Goal: Task Accomplishment & Management: Use online tool/utility

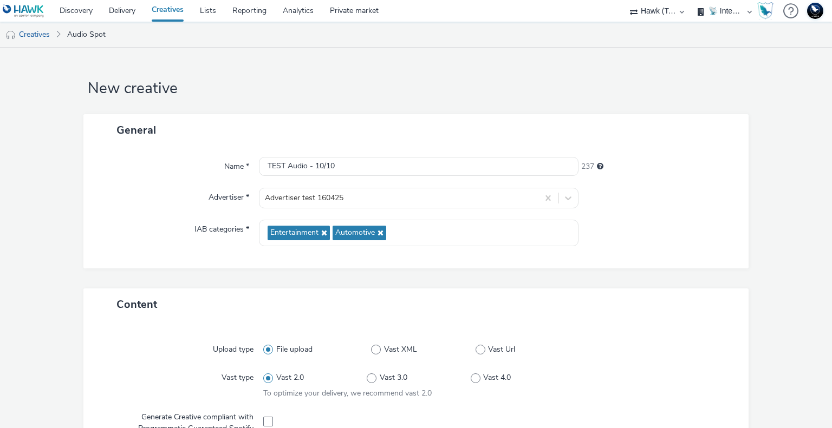
select select "2fc77e36-bb93-4aa3-9dff-dcb08e02eac6"
select select "2405a9d4-3350-4458-8d06-44f78962fa76"
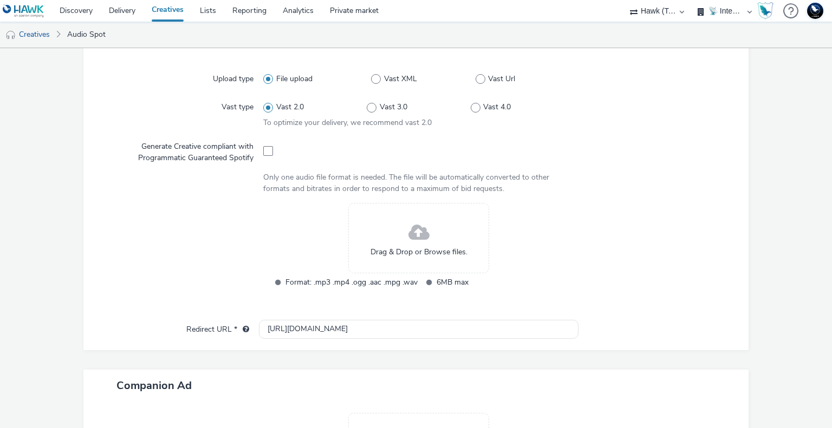
drag, startPoint x: 0, startPoint y: 0, endPoint x: 658, endPoint y: 12, distance: 657.7
click at [658, 12] on select "75 Media A8 Media Group ABI Media Abkom AB Abovo Ace & Tate Ad-on Media Nordic …" at bounding box center [657, 11] width 65 height 22
click at [587, 31] on ul "Creatives Audio Spot" at bounding box center [416, 35] width 832 height 26
drag, startPoint x: 73, startPoint y: 9, endPoint x: 123, endPoint y: 7, distance: 50.4
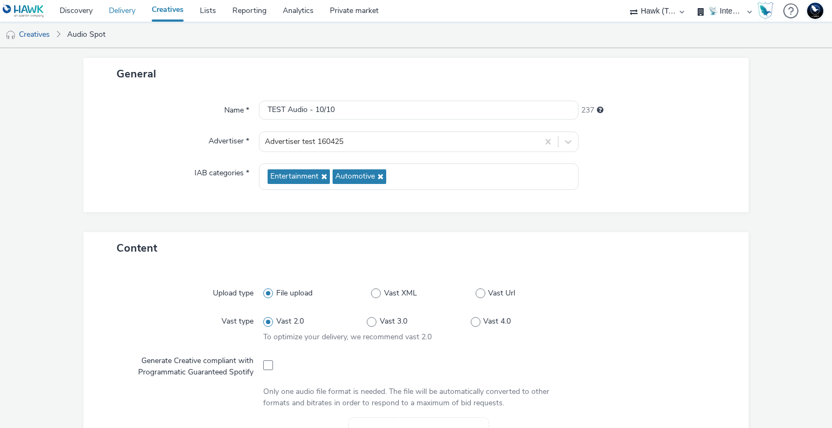
scroll to position [0, 0]
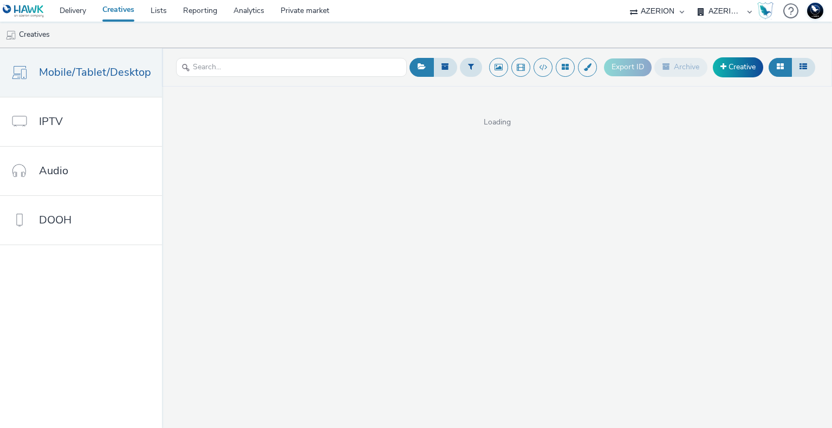
select select "ac009755-aa48-4799-8050-7a339a378eb8"
select select "d3406a9b-95e8-409c-967d-04bb2c697fe0"
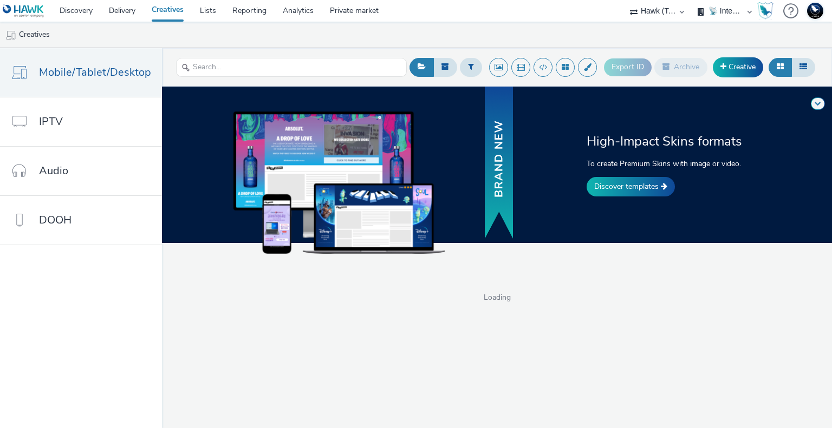
select select "2fc77e36-bb93-4aa3-9dff-dcb08e02eac6"
select select "2405a9d4-3350-4458-8d06-44f78962fa76"
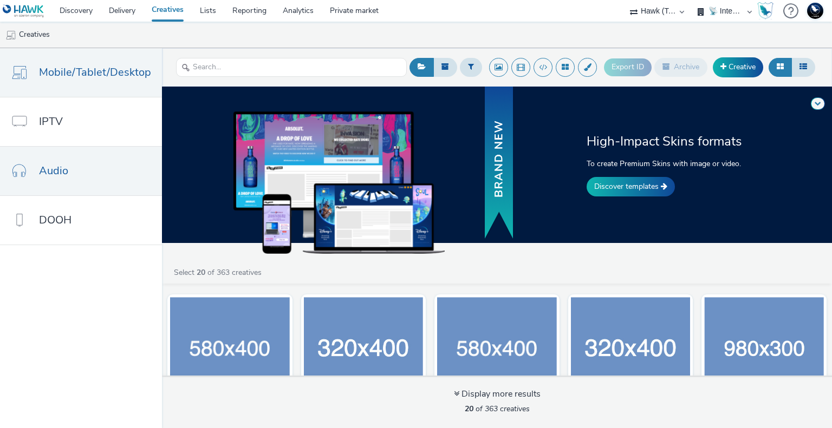
click at [76, 160] on link "Audio" at bounding box center [81, 171] width 162 height 49
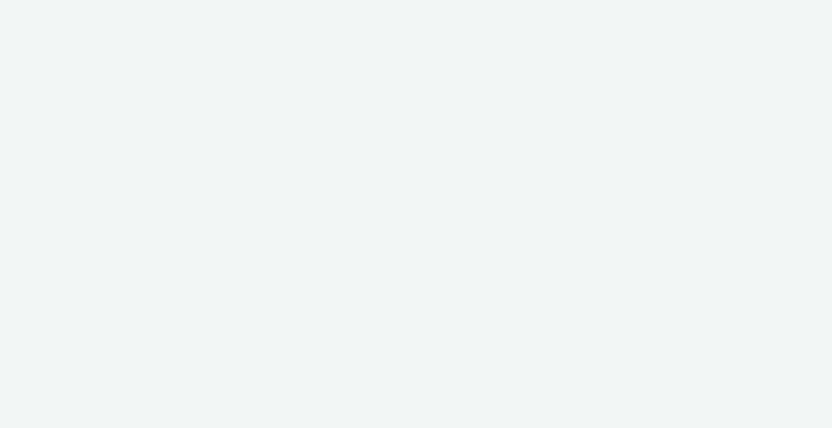
select select "2fc77e36-bb93-4aa3-9dff-dcb08e02eac6"
select select "2405a9d4-3350-4458-8d06-44f78962fa76"
